Goal: Navigation & Orientation: Find specific page/section

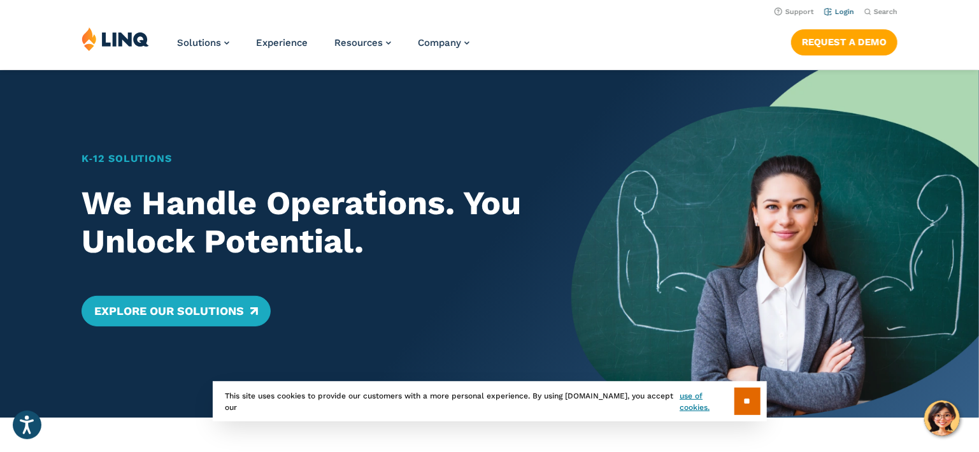
click at [839, 10] on link "Login" at bounding box center [840, 12] width 30 height 8
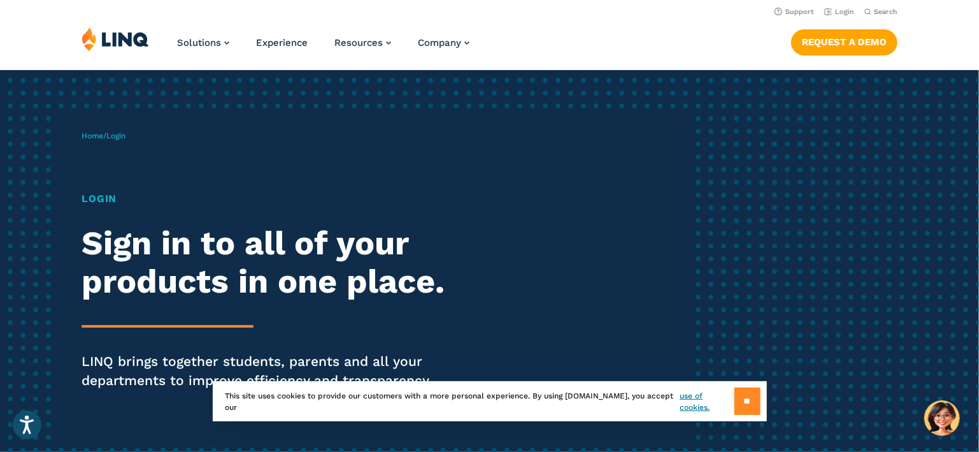
click at [739, 396] on input "**" at bounding box center [748, 400] width 26 height 27
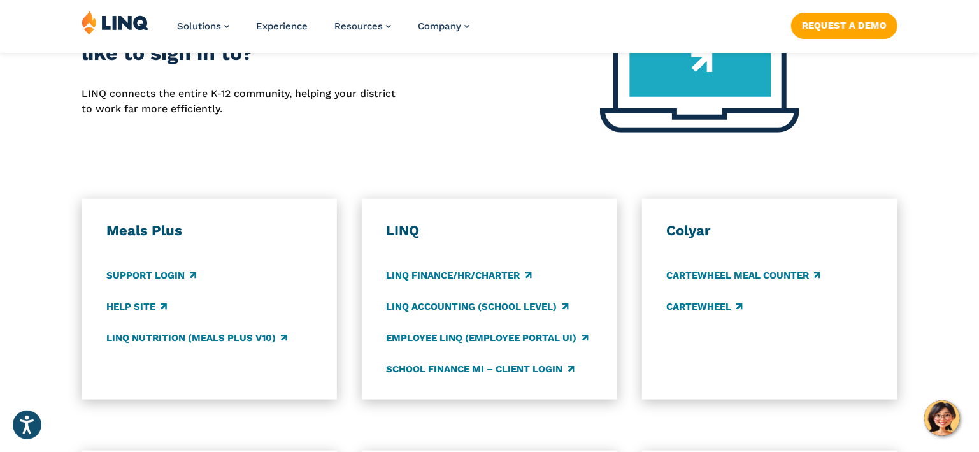
scroll to position [573, 0]
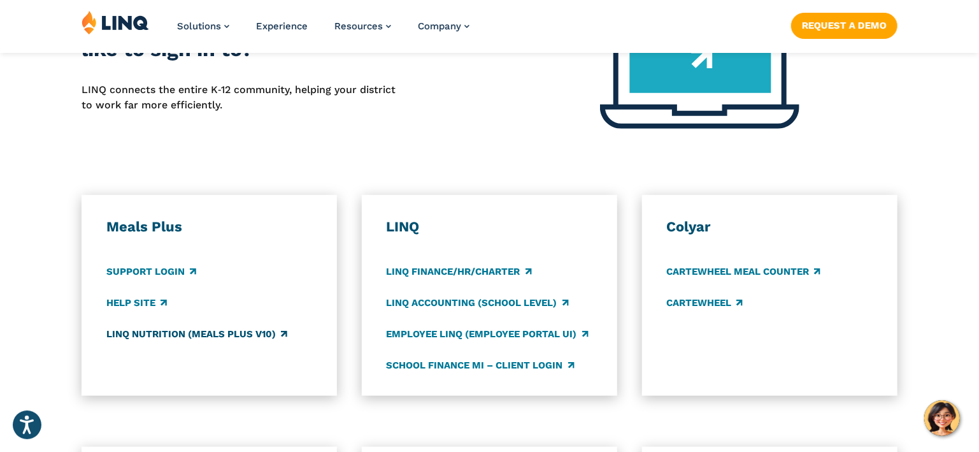
click at [129, 331] on link "LINQ Nutrition (Meals Plus v10)" at bounding box center [196, 334] width 181 height 14
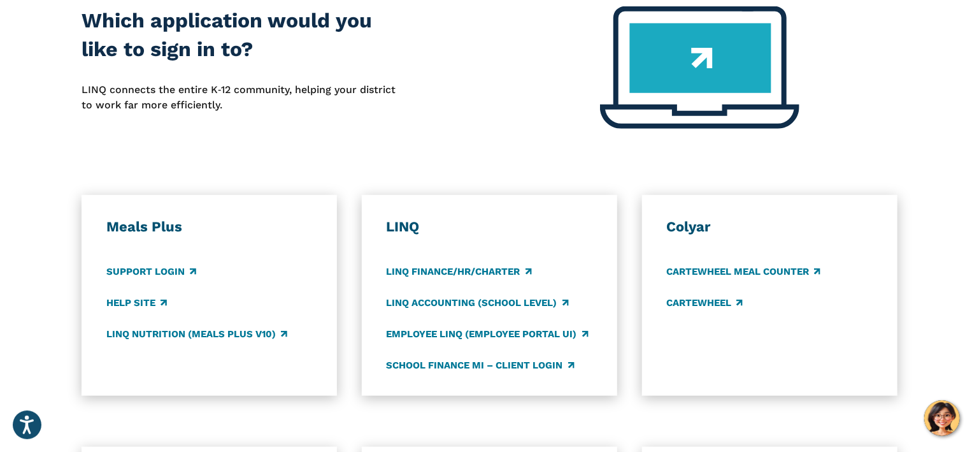
click at [229, 289] on div "Meals Plus Support Login Help Site LINQ Nutrition (Meals Plus v10)" at bounding box center [209, 295] width 206 height 155
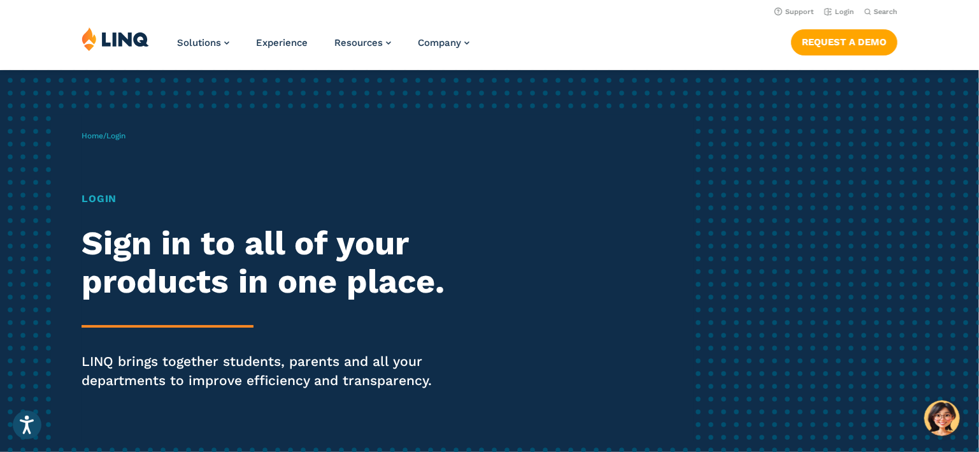
click at [117, 36] on img at bounding box center [116, 39] width 68 height 24
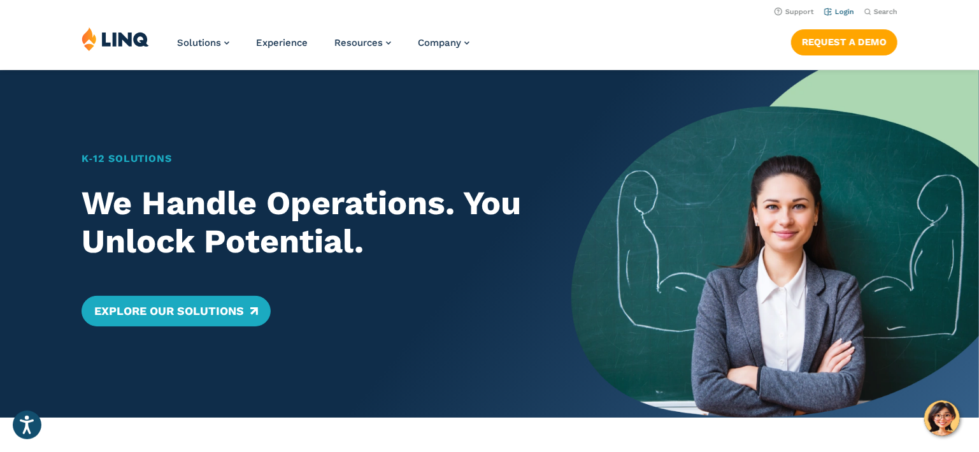
click at [844, 12] on link "Login" at bounding box center [840, 12] width 30 height 8
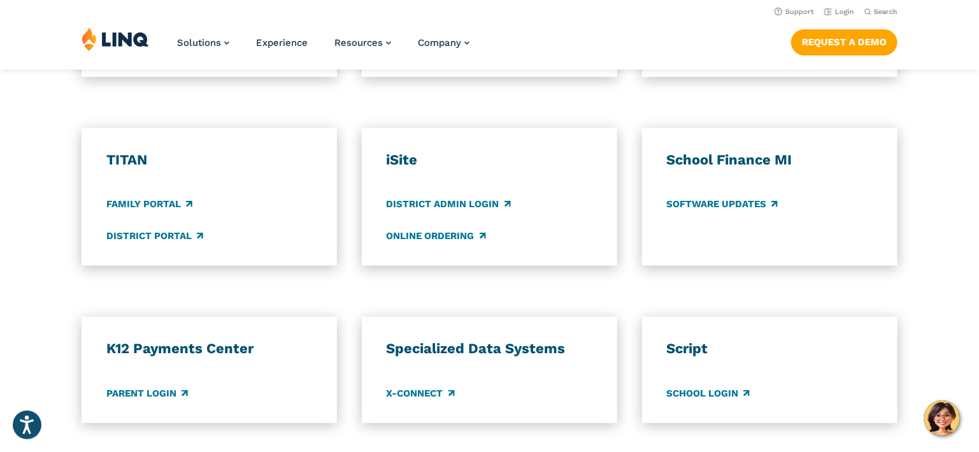
scroll to position [891, 0]
click at [168, 395] on link "Parent Login" at bounding box center [147, 394] width 82 height 14
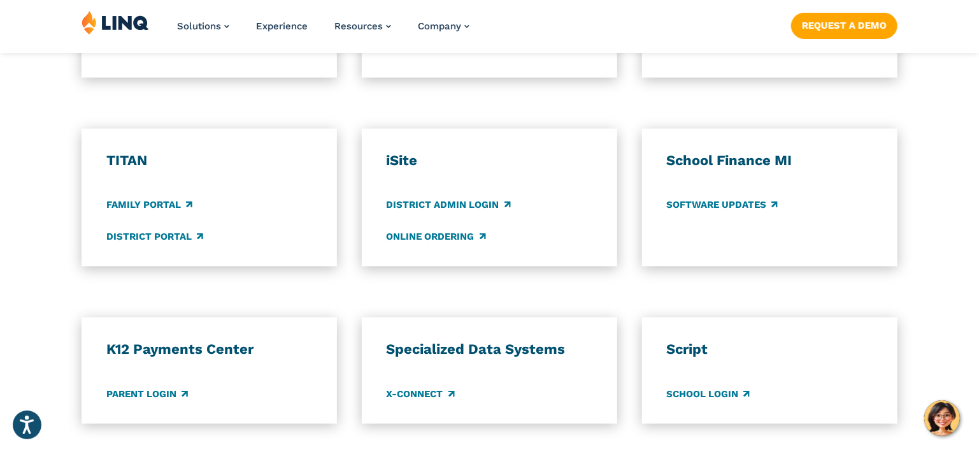
click at [64, 221] on div "TITAN Family Portal District Portal iSite District Admin Login Online Ordering …" at bounding box center [489, 198] width 979 height 138
